Goal: Task Accomplishment & Management: Use online tool/utility

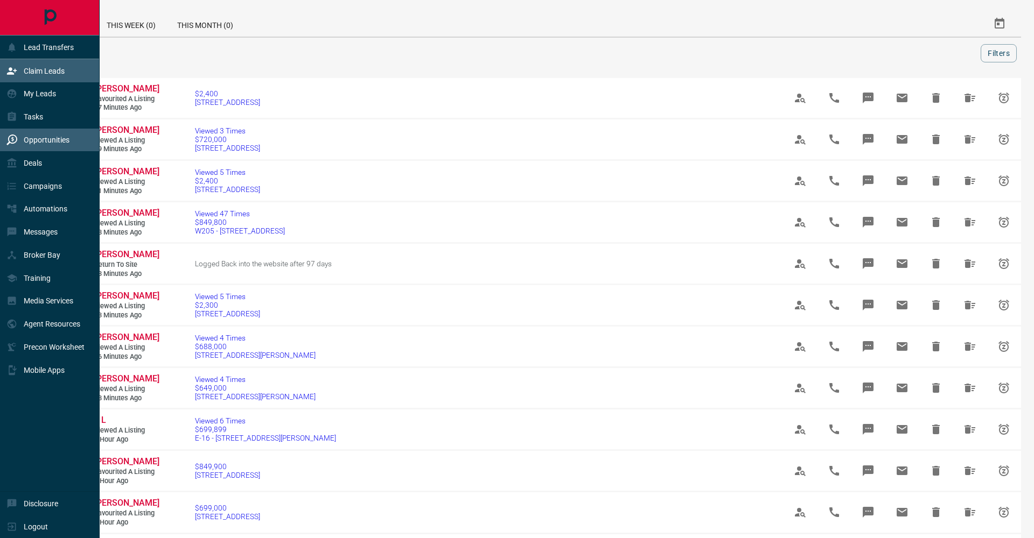
click at [18, 79] on div "Claim Leads" at bounding box center [35, 71] width 58 height 18
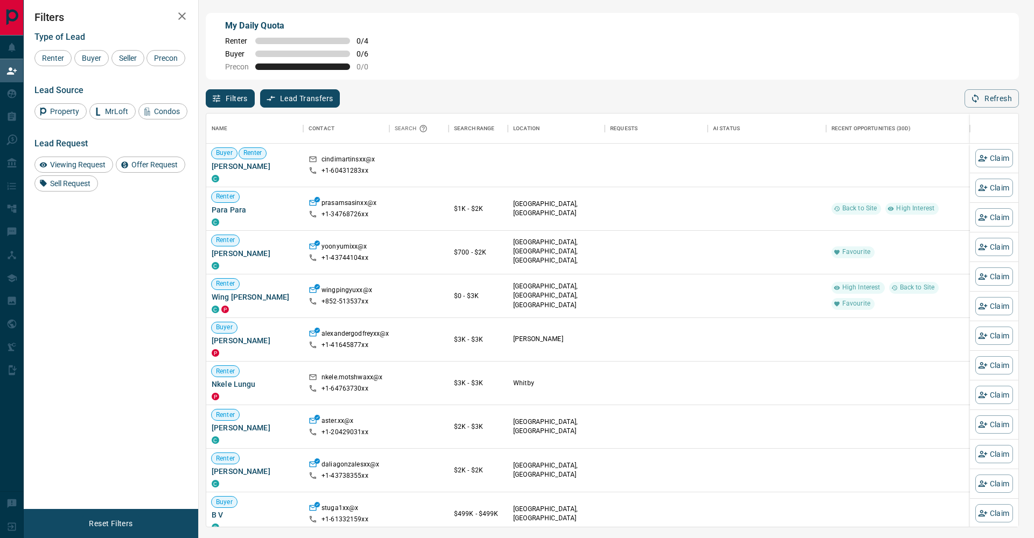
scroll to position [413, 812]
click at [100, 65] on div "Buyer" at bounding box center [91, 58] width 34 height 16
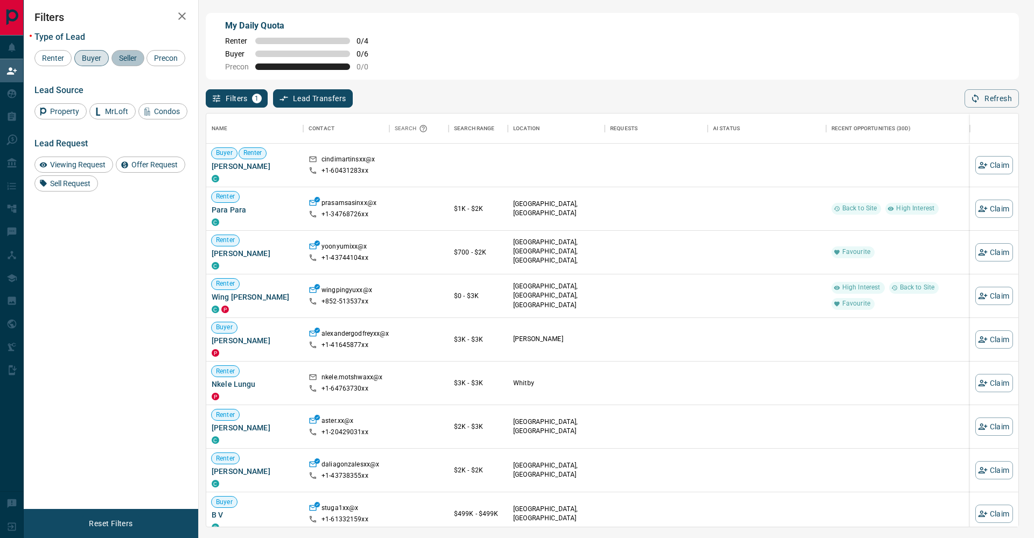
click at [120, 61] on span "Seller" at bounding box center [127, 58] width 25 height 9
click at [150, 62] on span "Precon" at bounding box center [165, 58] width 31 height 9
click at [177, 18] on icon "button" at bounding box center [182, 16] width 13 height 13
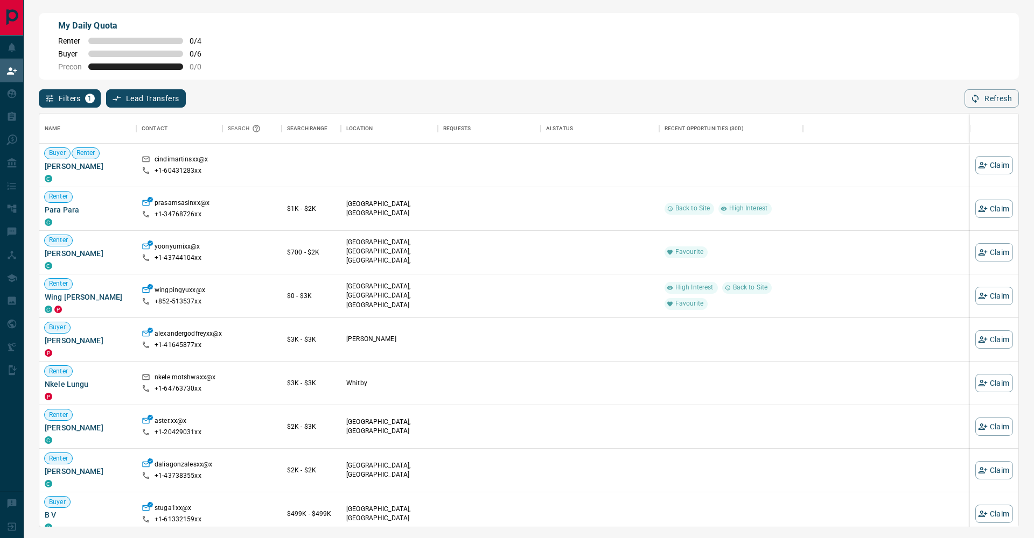
scroll to position [1, 1]
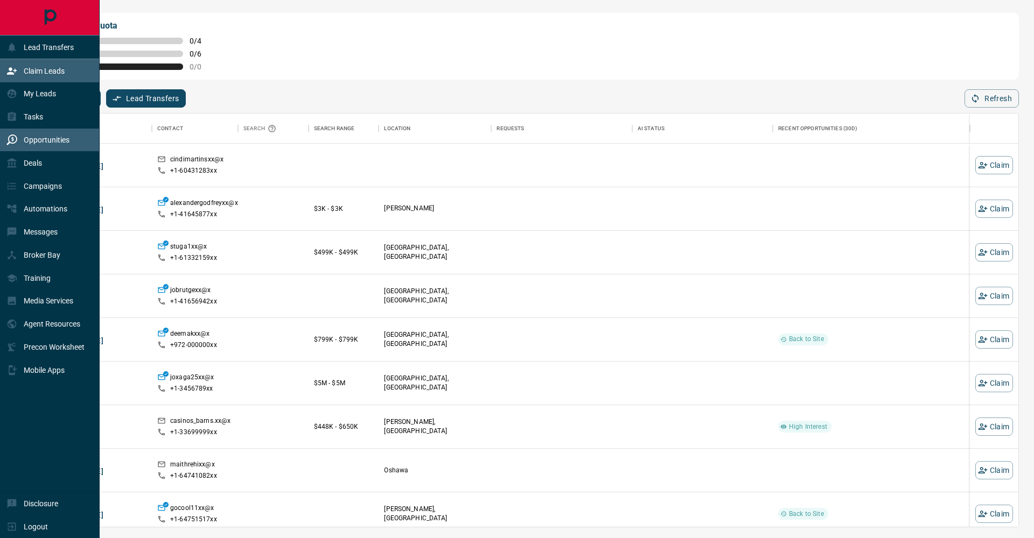
click at [50, 141] on p "Opportunities" at bounding box center [47, 140] width 46 height 9
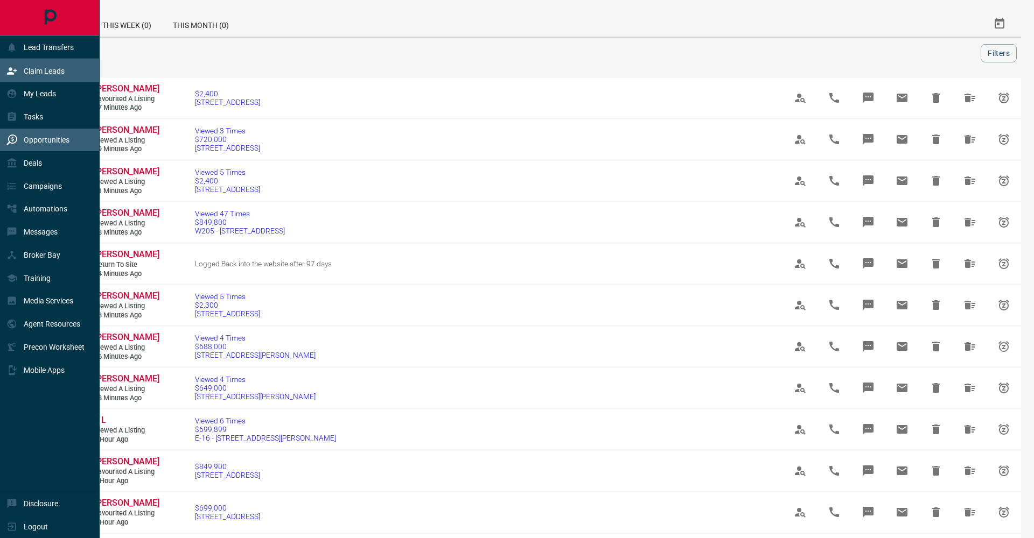
click at [34, 74] on p "Claim Leads" at bounding box center [44, 71] width 41 height 9
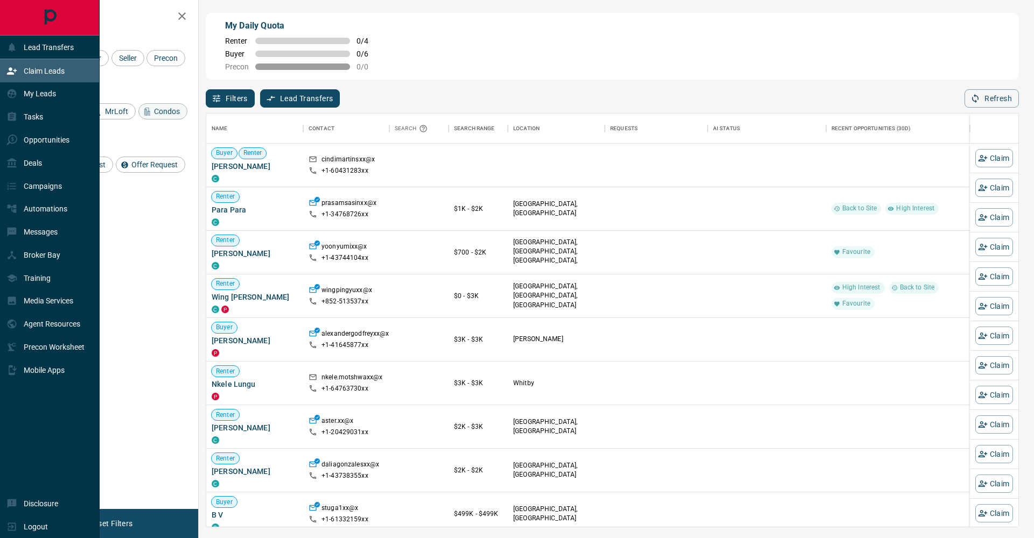
scroll to position [413, 812]
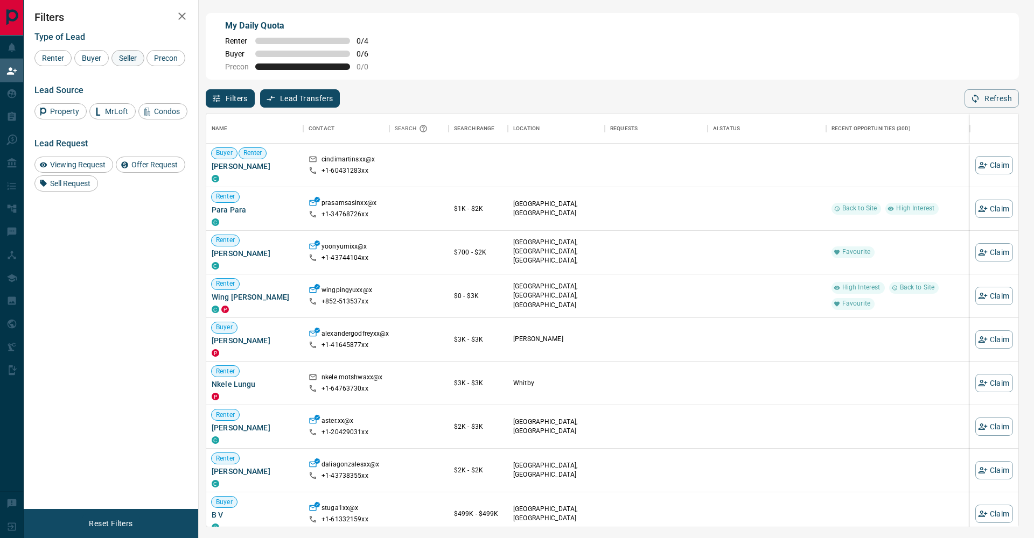
drag, startPoint x: 87, startPoint y: 60, endPoint x: 138, endPoint y: 59, distance: 50.6
click at [87, 60] on span "Buyer" at bounding box center [91, 58] width 27 height 9
click at [138, 59] on span "Seller" at bounding box center [127, 58] width 25 height 9
click at [150, 62] on span "Precon" at bounding box center [165, 58] width 31 height 9
click at [189, 20] on button "button" at bounding box center [182, 16] width 22 height 22
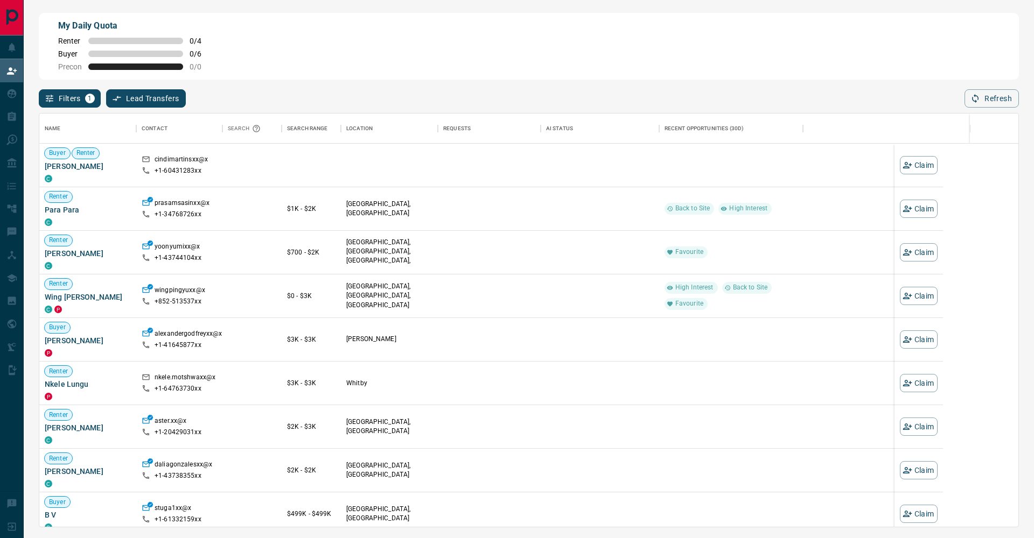
scroll to position [413, 979]
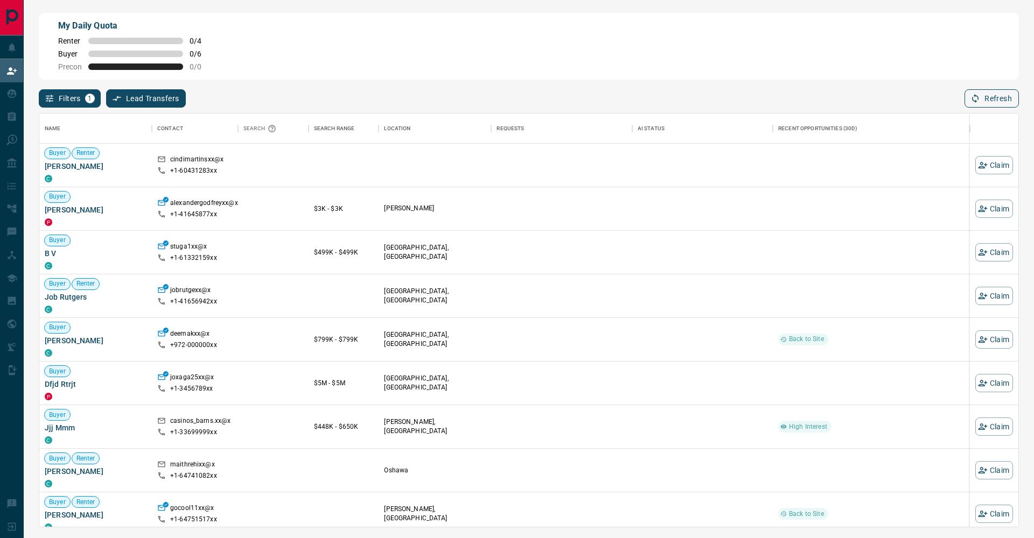
click at [1002, 107] on button "Refresh" at bounding box center [991, 98] width 54 height 18
click at [263, 2] on div "My Daily Quota Renter 0 / 4 Buyer 0 / 6 Precon 0 / 0 Filters 1 Lead Transfers 0…" at bounding box center [529, 226] width 1010 height 452
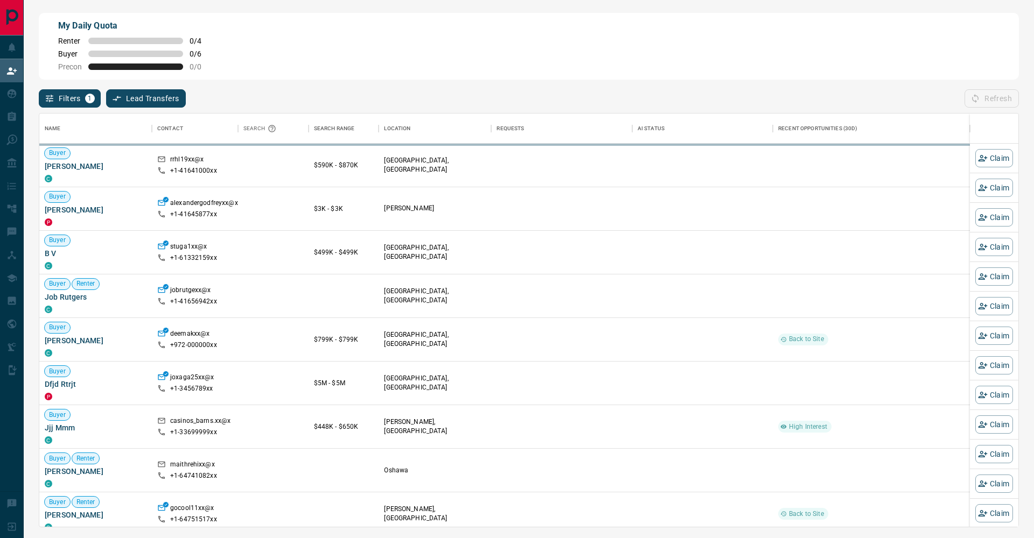
scroll to position [1, 1]
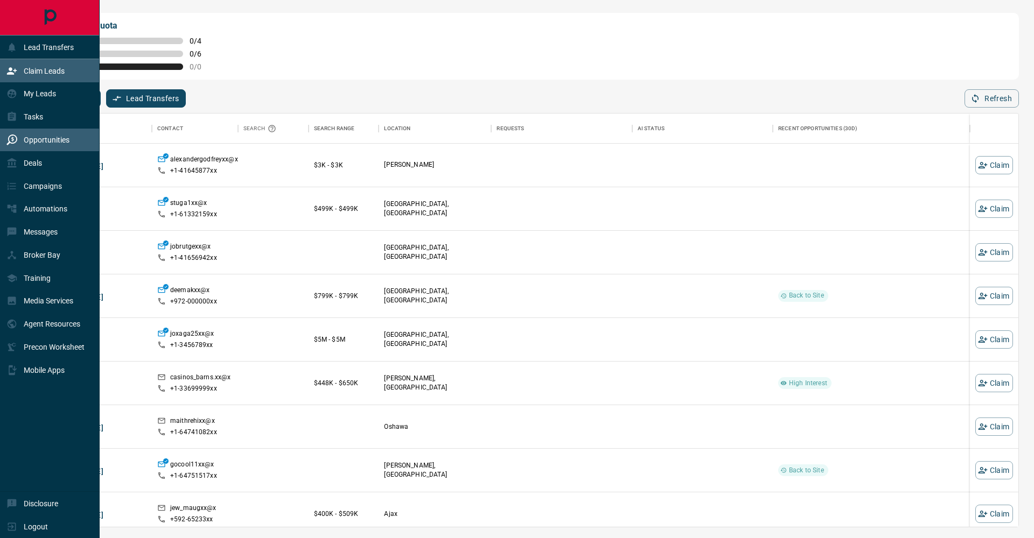
click at [9, 143] on icon at bounding box center [11, 140] width 11 height 11
